Goal: Transaction & Acquisition: Purchase product/service

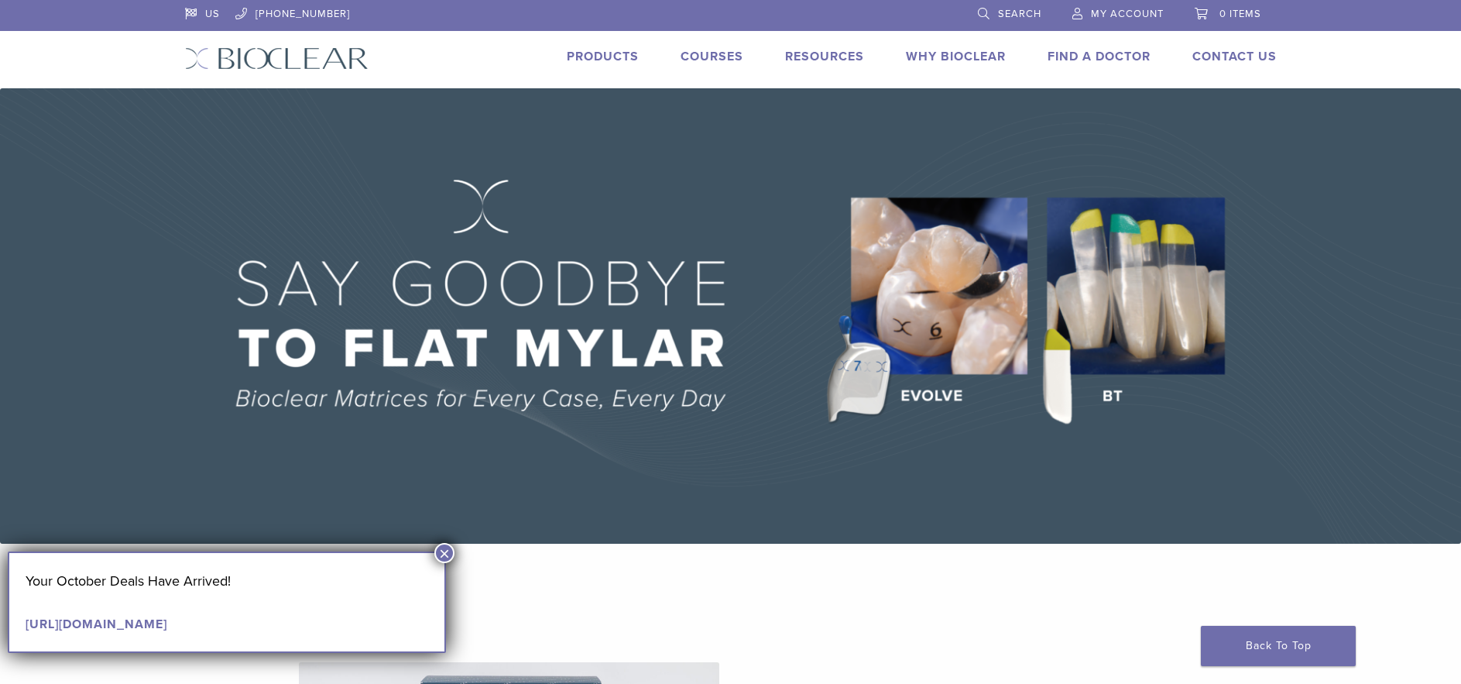
click at [849, 402] on img at bounding box center [730, 315] width 1461 height 455
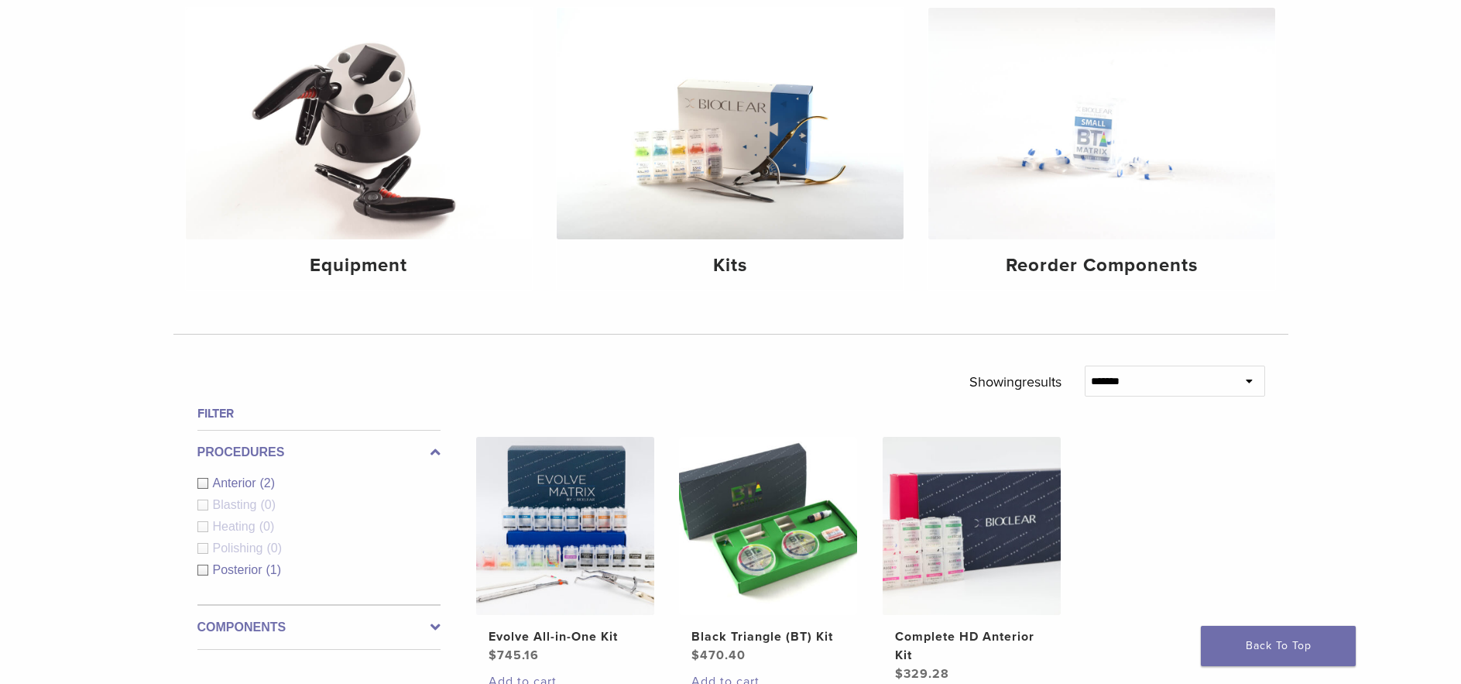
scroll to position [155, 0]
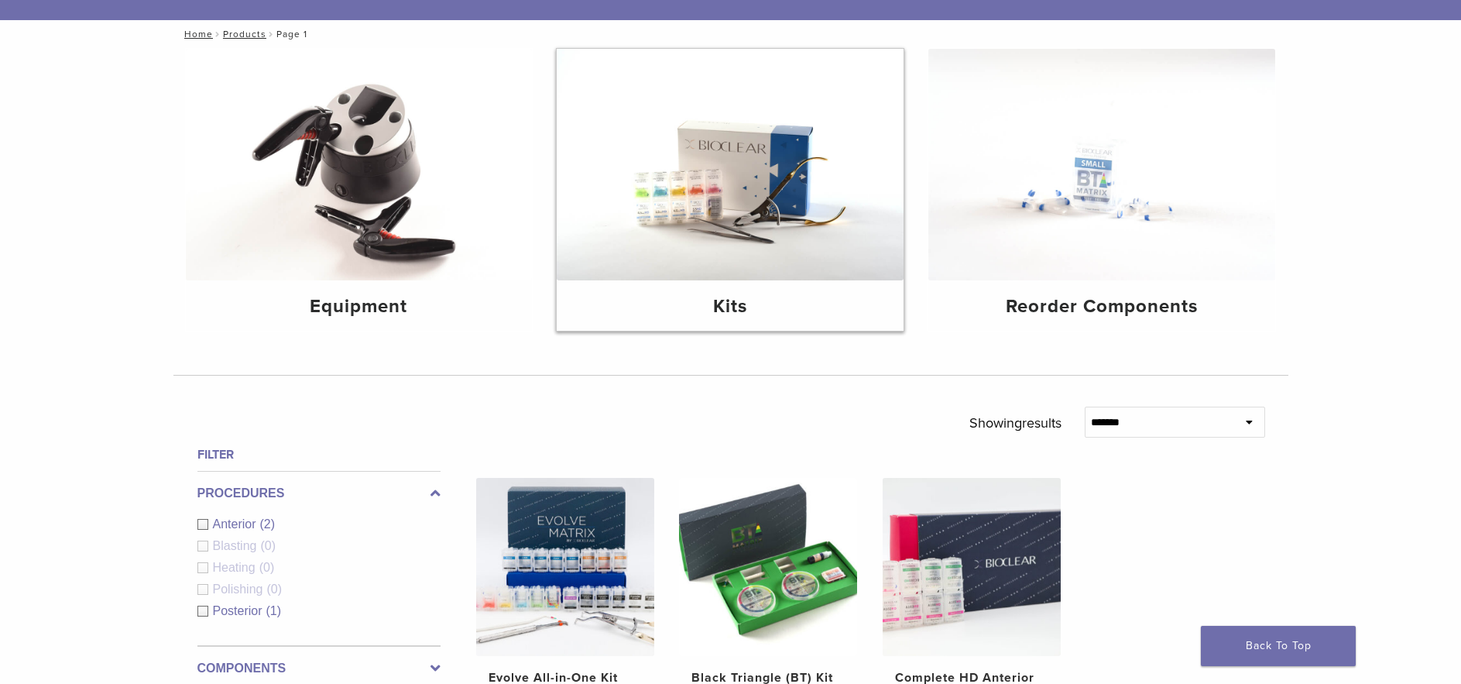
click at [703, 205] on img at bounding box center [730, 165] width 347 height 232
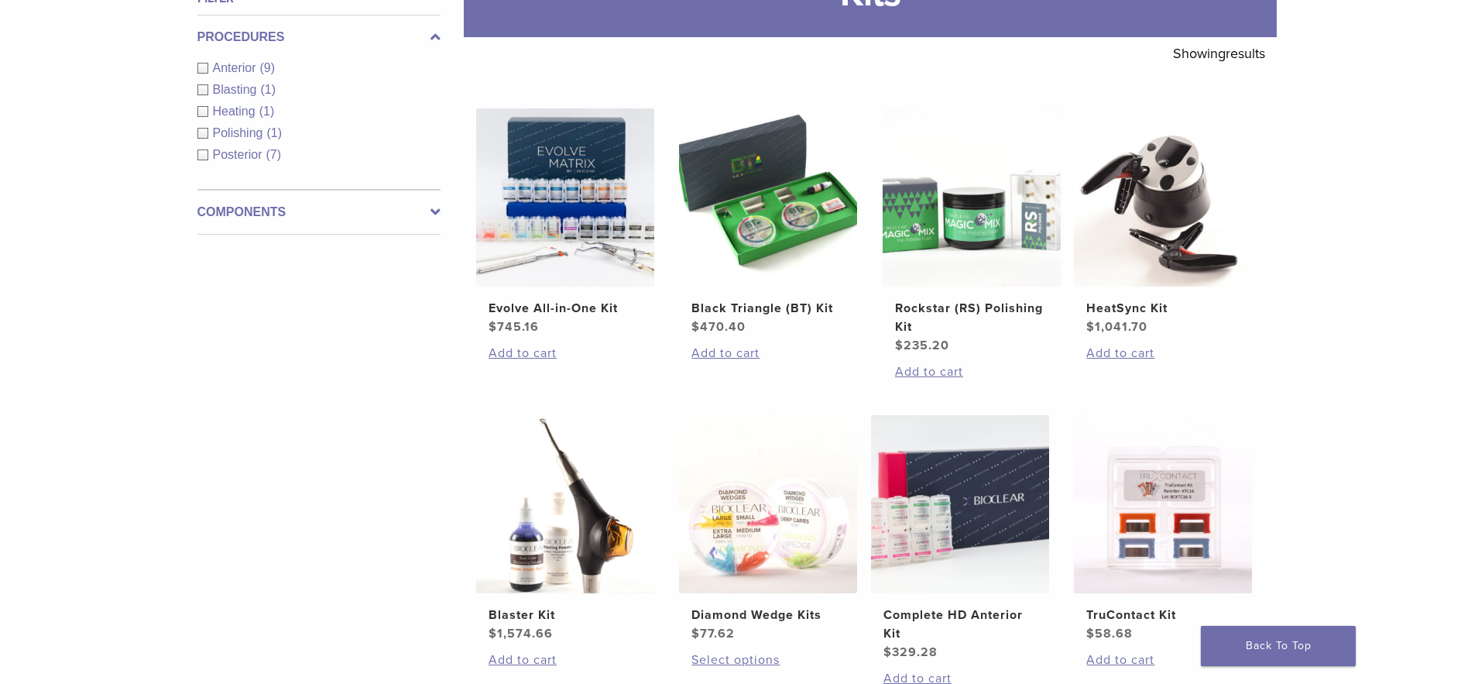
scroll to position [310, 0]
